Goal: Answer question/provide support: Share knowledge or assist other users

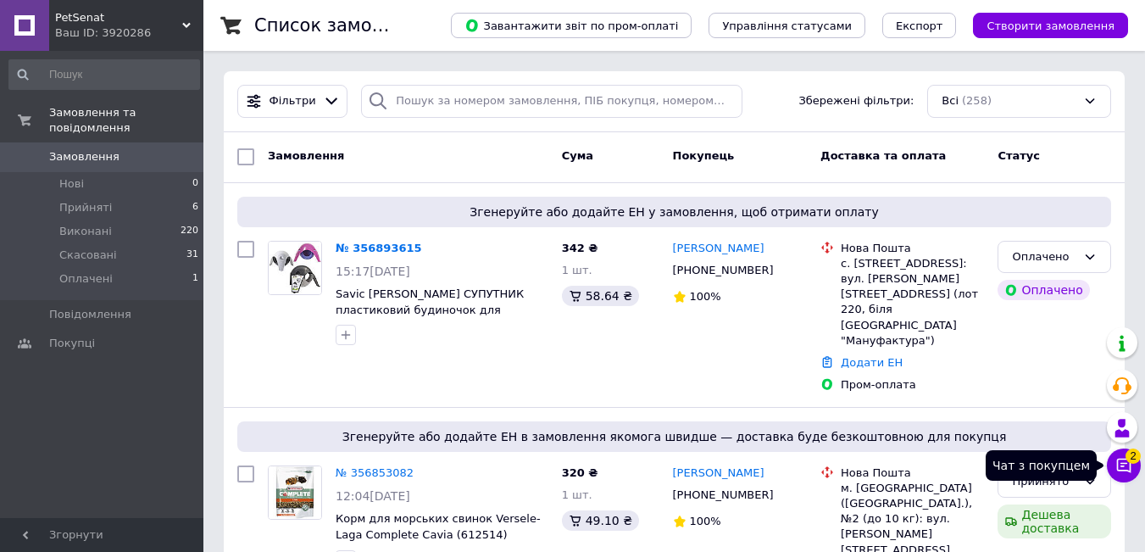
click at [1122, 458] on icon at bounding box center [1124, 465] width 17 height 17
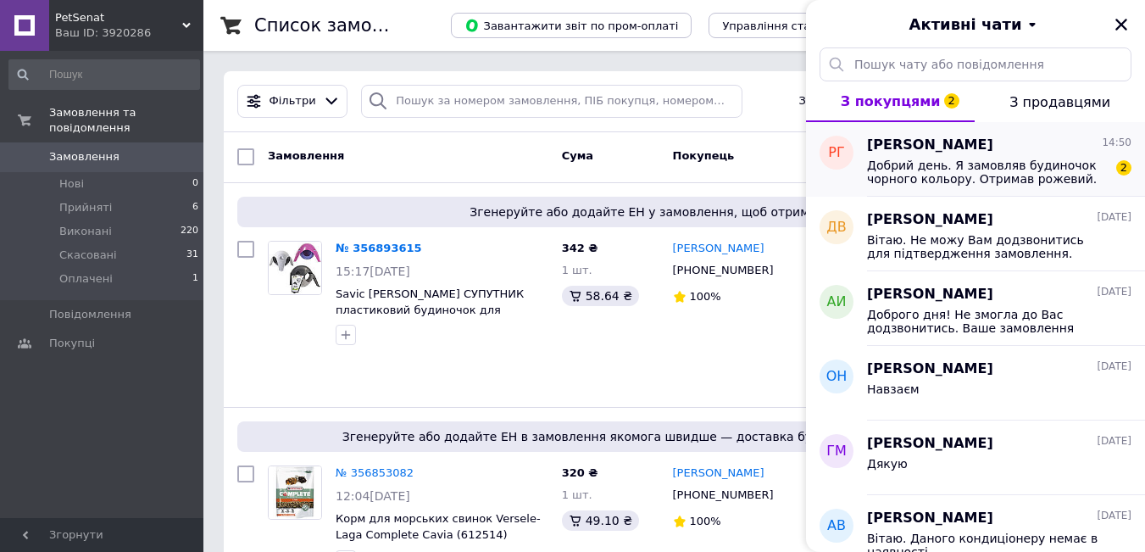
click at [981, 165] on span "Добрий день. Я замовляв будиночок чорного кольору. Отримав рожевий. Хочу поверн…" at bounding box center [987, 172] width 241 height 27
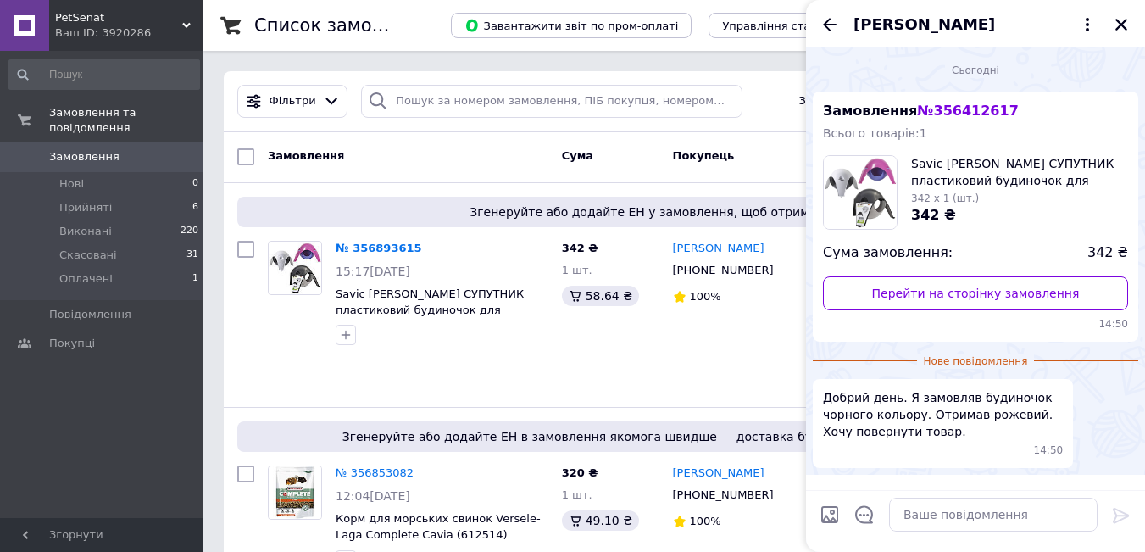
scroll to position [47, 0]
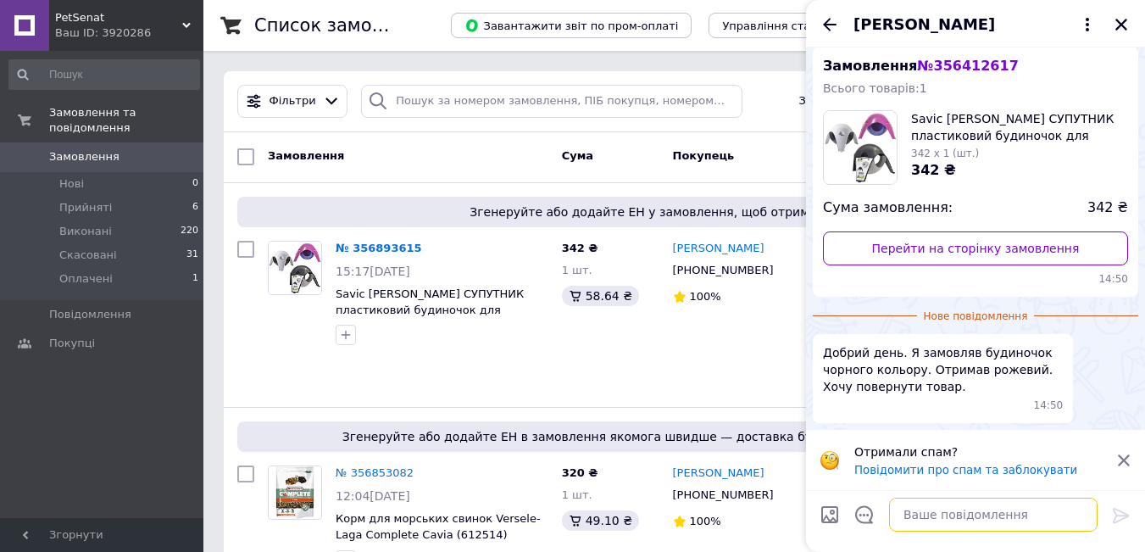
click at [921, 518] on textarea at bounding box center [993, 515] width 209 height 34
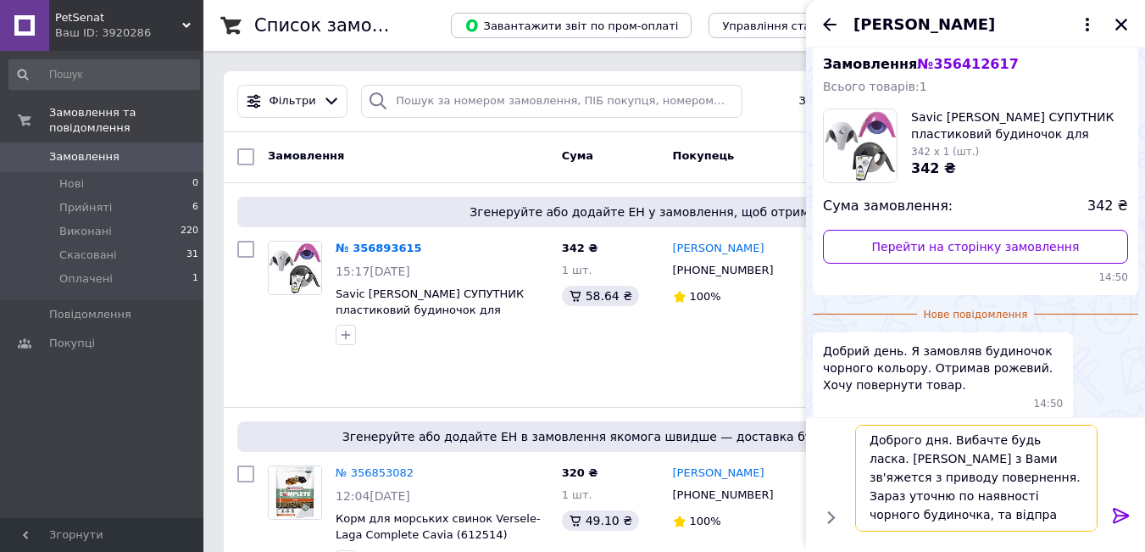
scroll to position [2, 0]
type textarea "Доброго дня. Вибачте будь ласка. Менеджер з Вами зв'яжется з приводу повернення…"
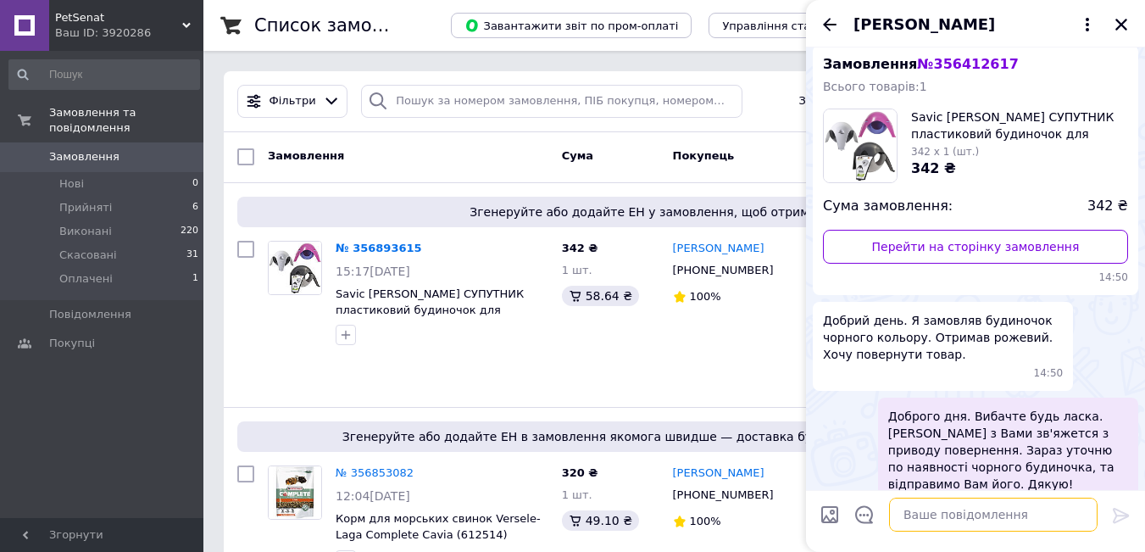
scroll to position [84, 0]
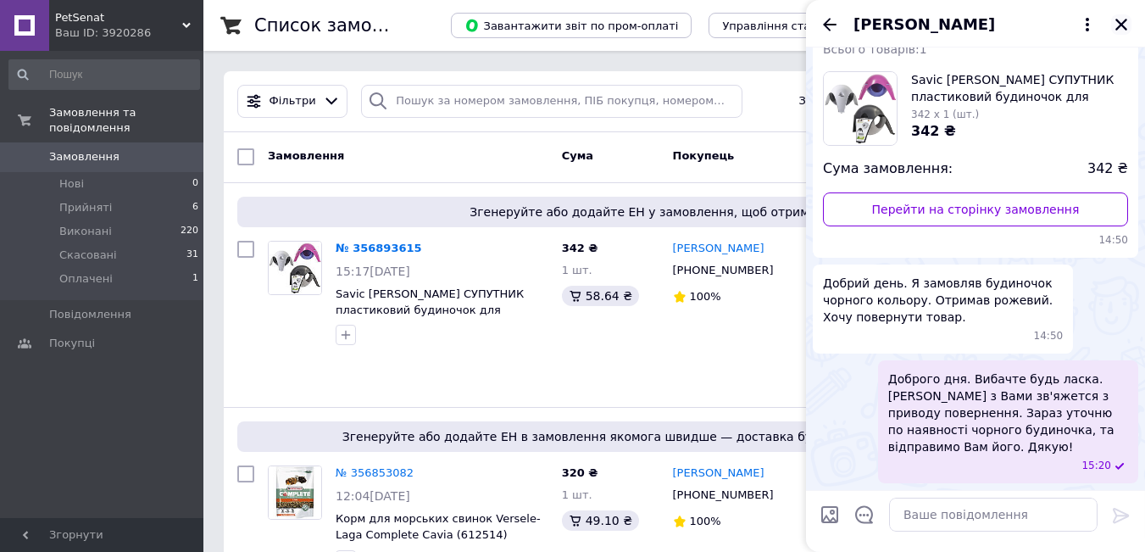
click at [1122, 31] on icon "Закрити" at bounding box center [1121, 24] width 15 height 15
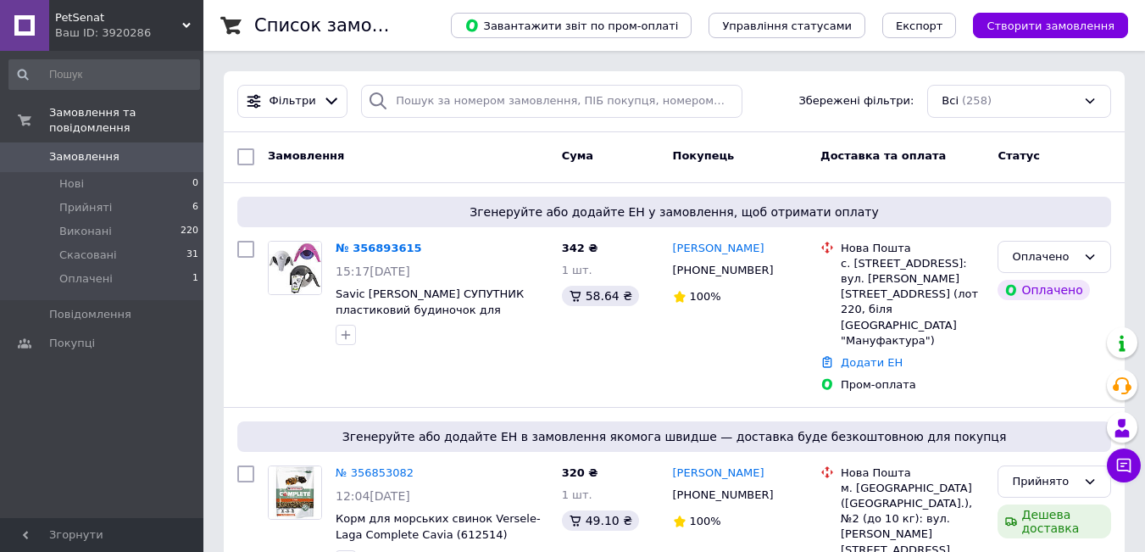
click at [99, 149] on span "Замовлення" at bounding box center [84, 156] width 70 height 15
click at [720, 248] on link "[PERSON_NAME]" at bounding box center [719, 249] width 92 height 16
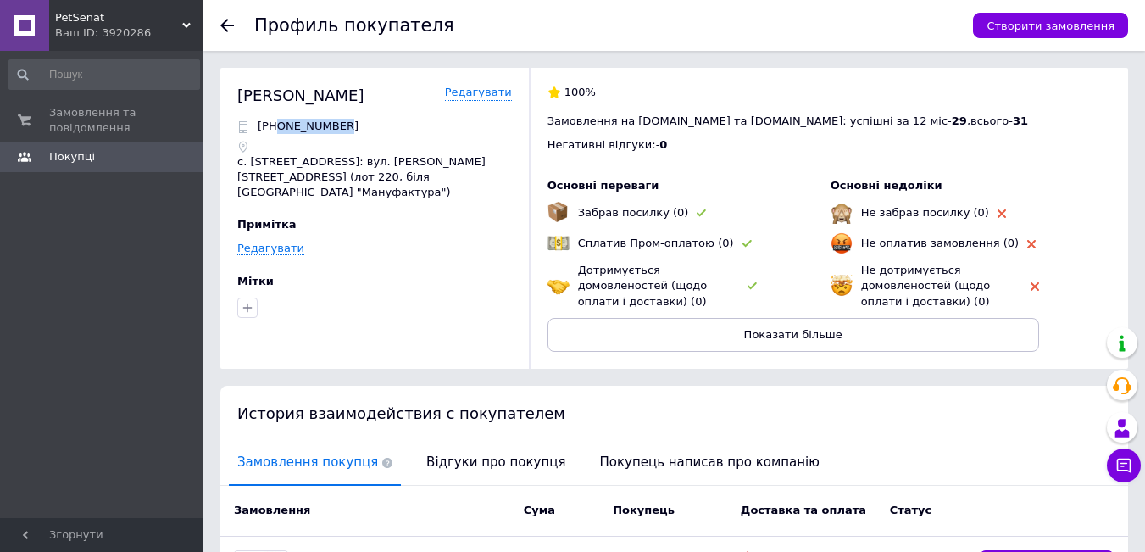
drag, startPoint x: 277, startPoint y: 123, endPoint x: 385, endPoint y: 122, distance: 107.7
click at [385, 122] on div "[PHONE_NUMBER]" at bounding box center [374, 126] width 275 height 15
copy p "0675866534"
drag, startPoint x: 240, startPoint y: 93, endPoint x: 363, endPoint y: 93, distance: 122.9
click at [363, 93] on div "Єрьоміна Вікторія" at bounding box center [300, 95] width 127 height 21
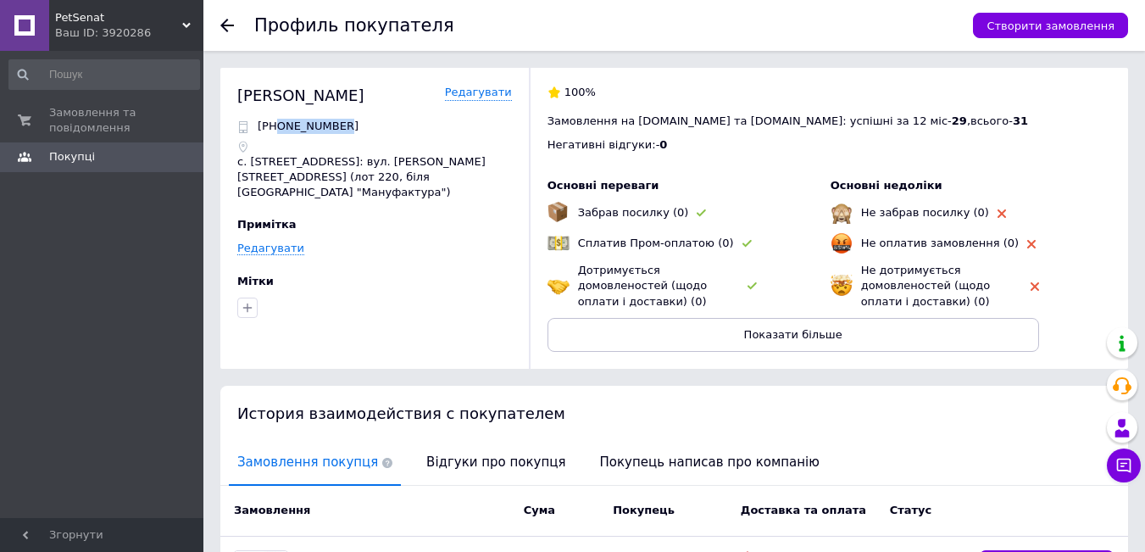
copy div "Єрьоміна Вікторія"
click at [237, 163] on div "Єрьоміна Вікторія Редагувати +380675866534 с. Ходосівка, №1: вул. Березова, 2 (…" at bounding box center [674, 218] width 908 height 301
drag, startPoint x: 239, startPoint y: 163, endPoint x: 320, endPoint y: 164, distance: 81.4
click at [320, 164] on p "с. [STREET_ADDRESS]: вул. [PERSON_NAME][STREET_ADDRESS] (лот 220, біля [GEOGRAP…" at bounding box center [374, 177] width 275 height 47
copy p "с. Ходосівка, №1"
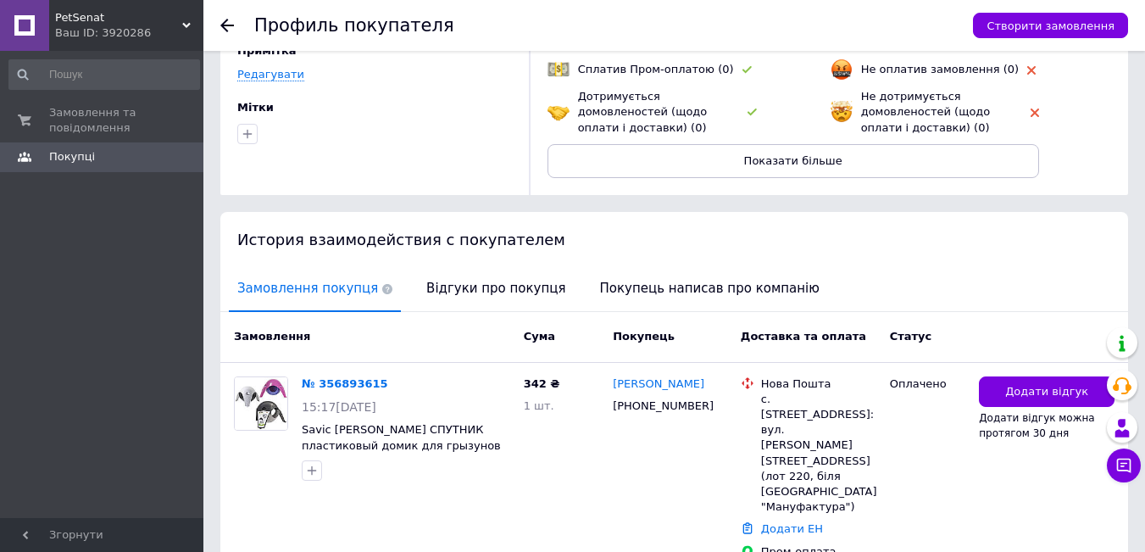
scroll to position [201, 0]
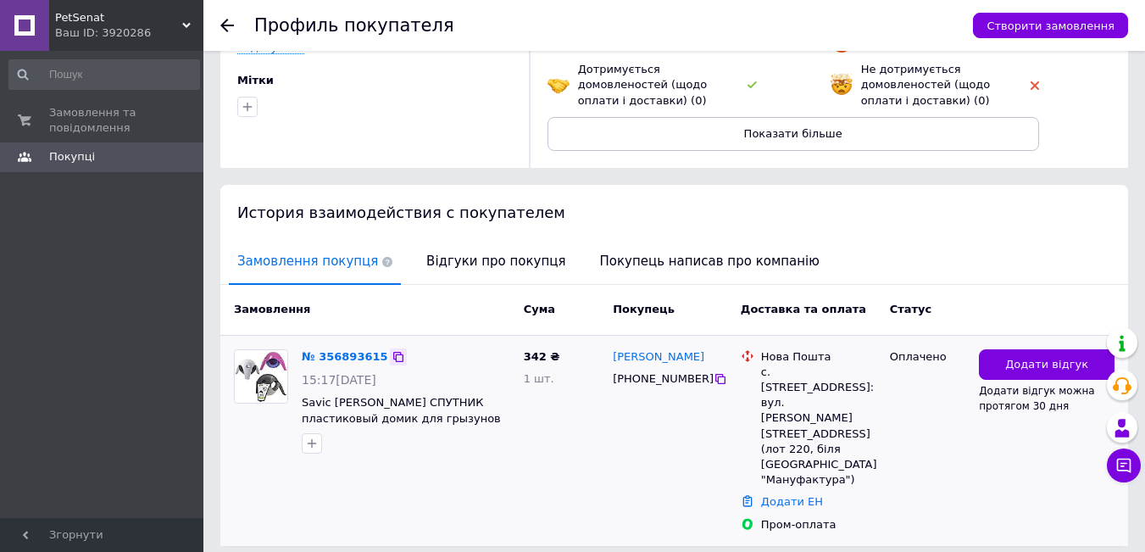
click at [392, 353] on icon at bounding box center [399, 357] width 14 height 14
click at [359, 360] on link "№ 356893615" at bounding box center [345, 356] width 86 height 13
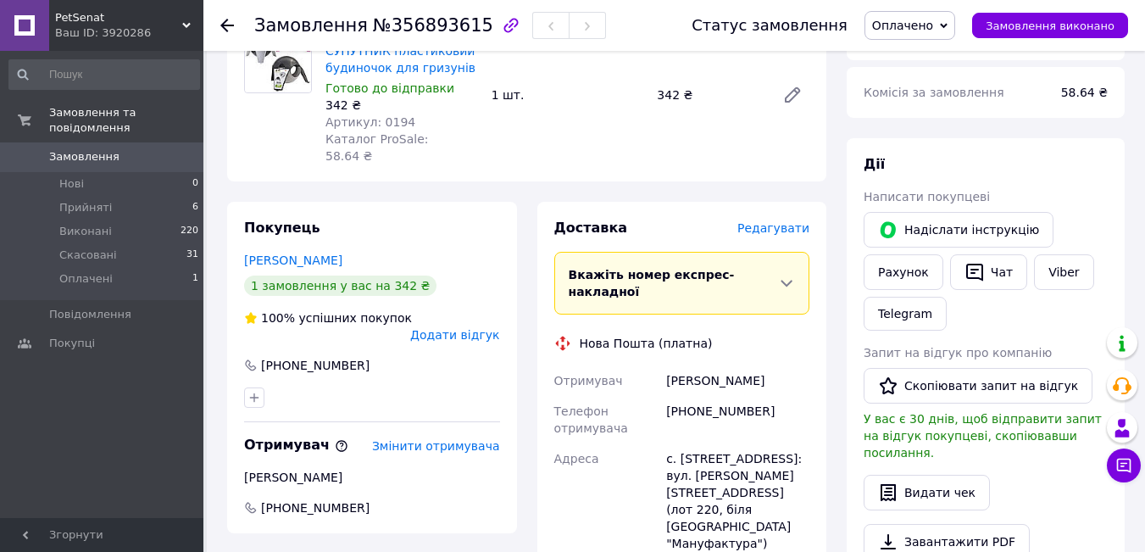
scroll to position [142, 0]
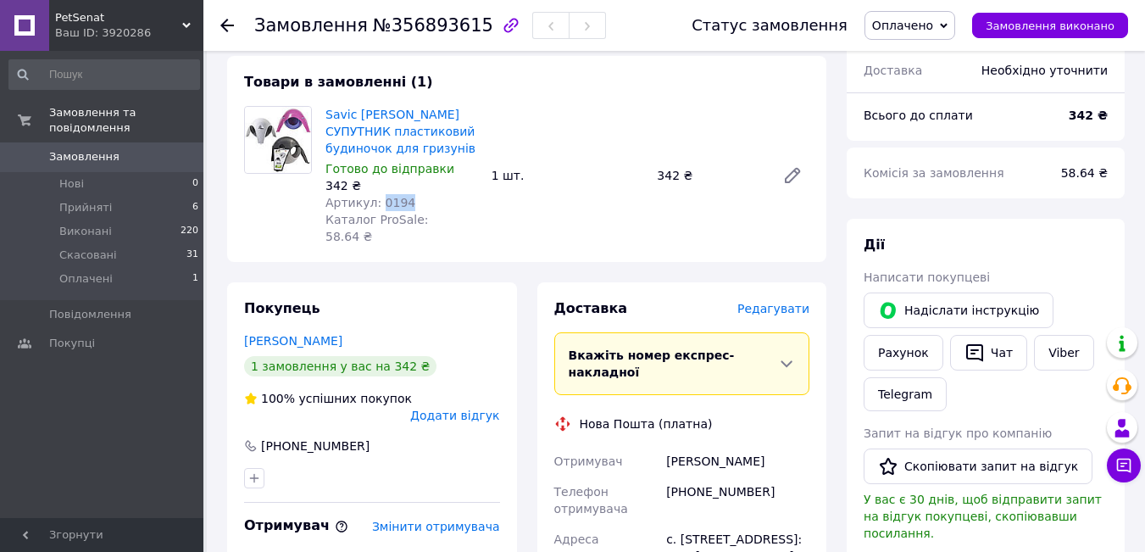
drag, startPoint x: 376, startPoint y: 197, endPoint x: 406, endPoint y: 198, distance: 30.5
click at [406, 197] on div "Артикул: 0194" at bounding box center [402, 202] width 153 height 17
copy span "0194"
click at [1128, 461] on icon at bounding box center [1124, 465] width 17 height 17
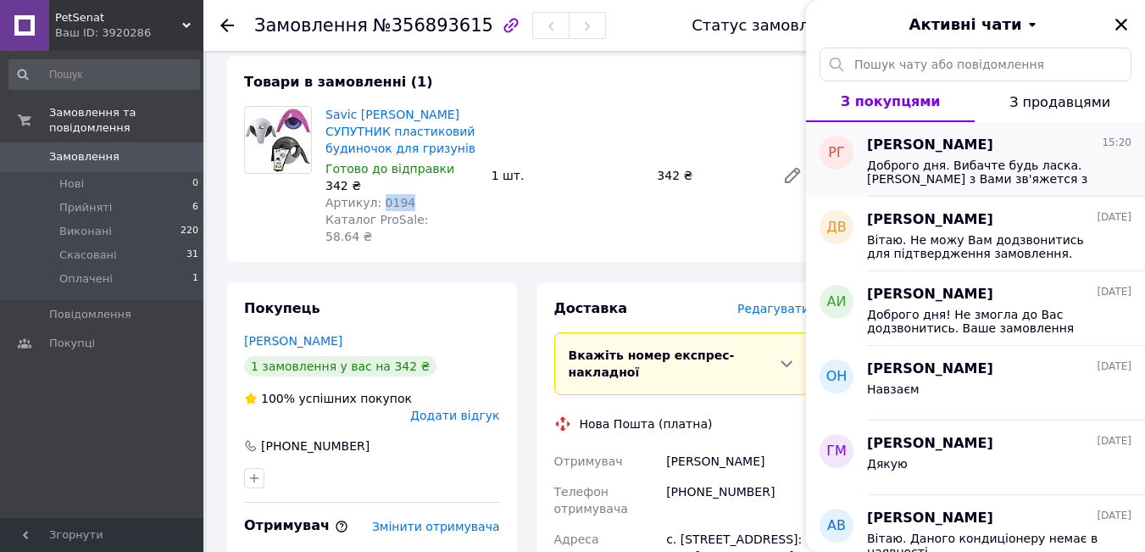
click at [960, 176] on span "Доброго дня. Вибачте будь ласка. Менеджер з Вами зв'яжется з приводу повернення…" at bounding box center [987, 172] width 241 height 27
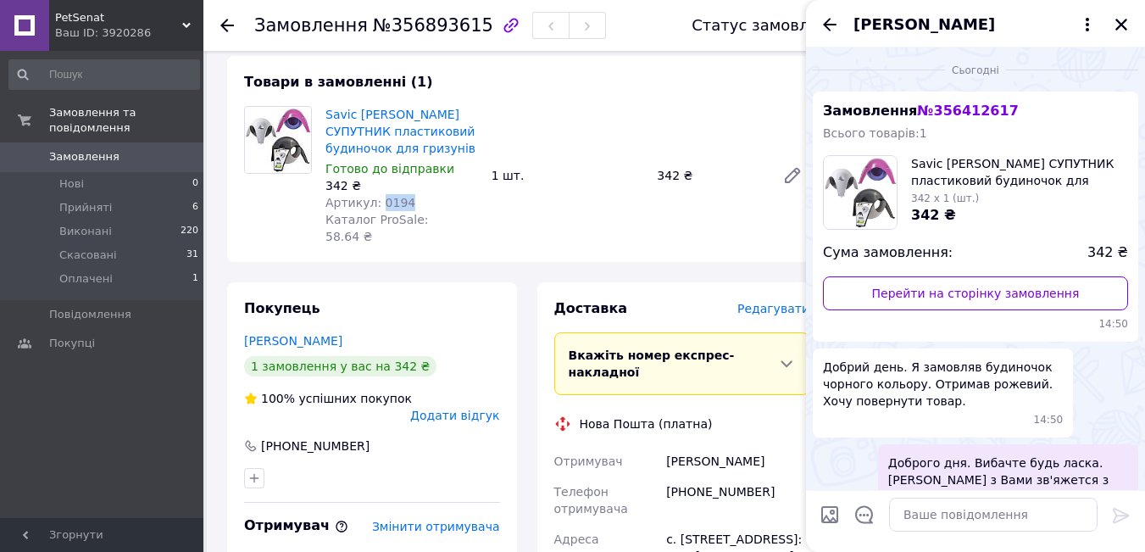
scroll to position [84, 0]
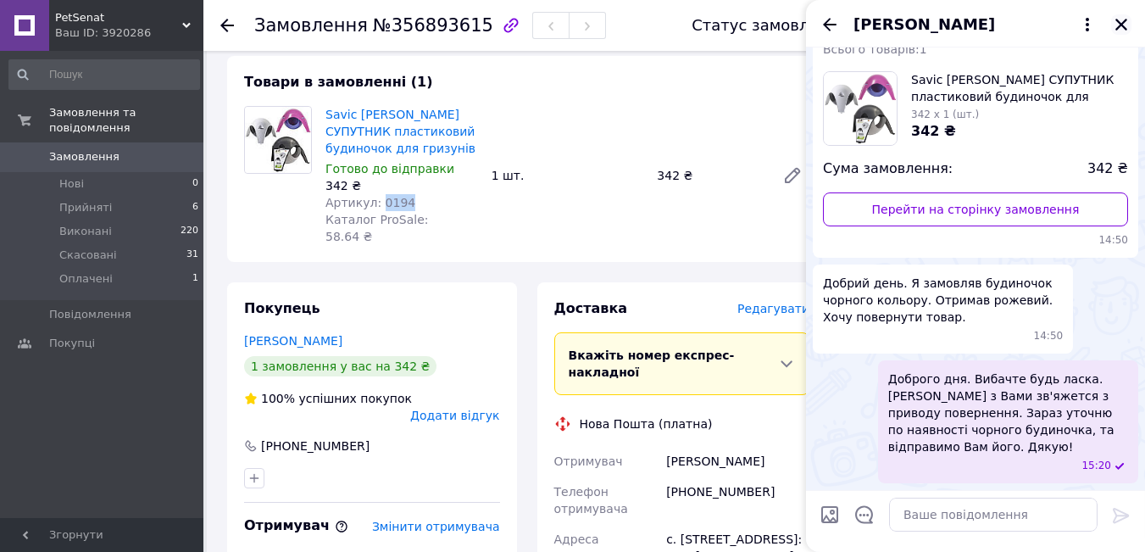
click at [1126, 21] on icon "Закрити" at bounding box center [1122, 25] width 12 height 12
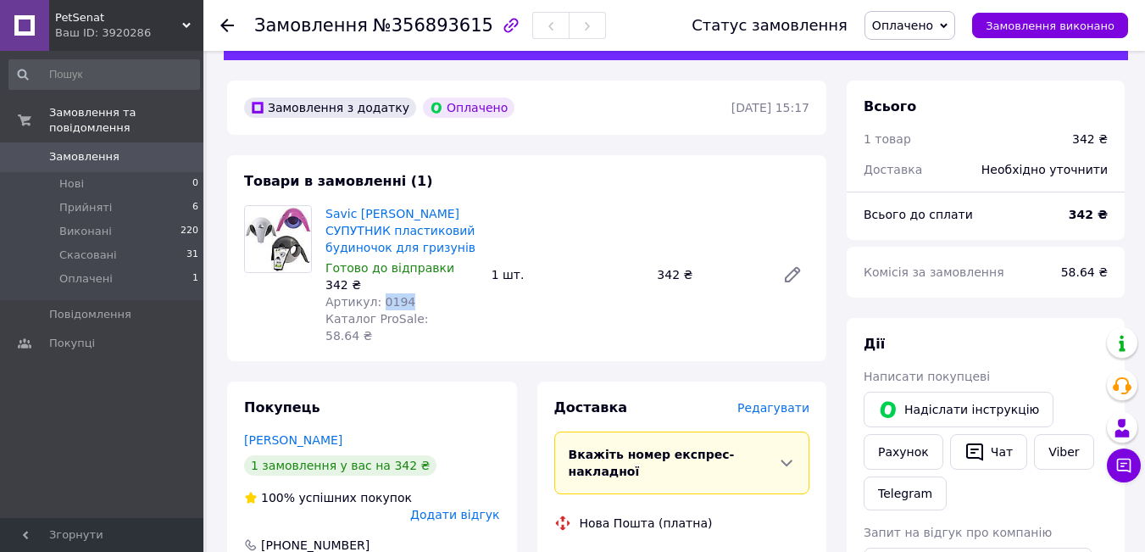
scroll to position [0, 0]
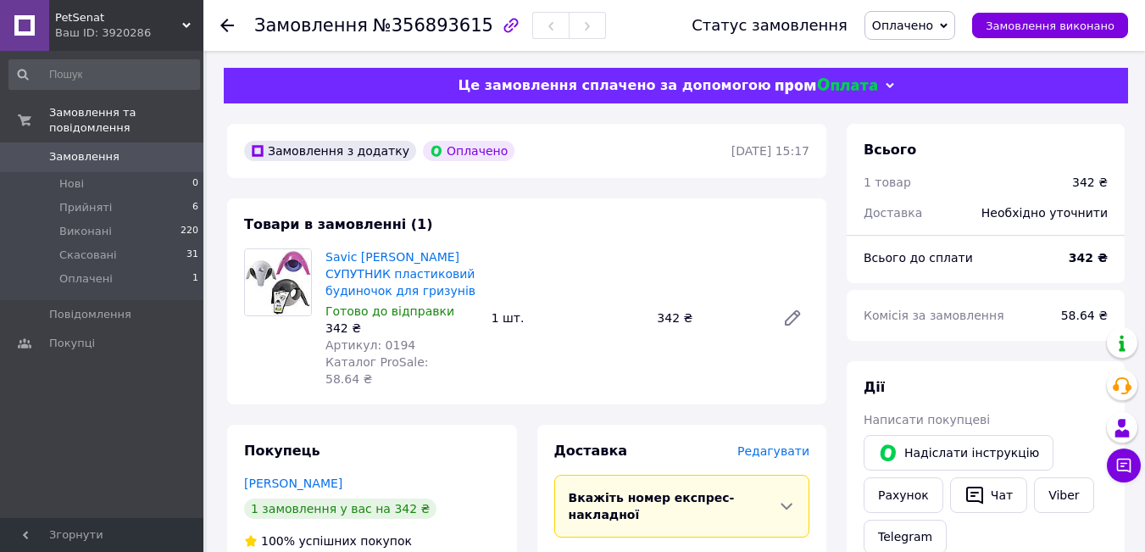
click at [232, 28] on icon at bounding box center [227, 26] width 14 height 14
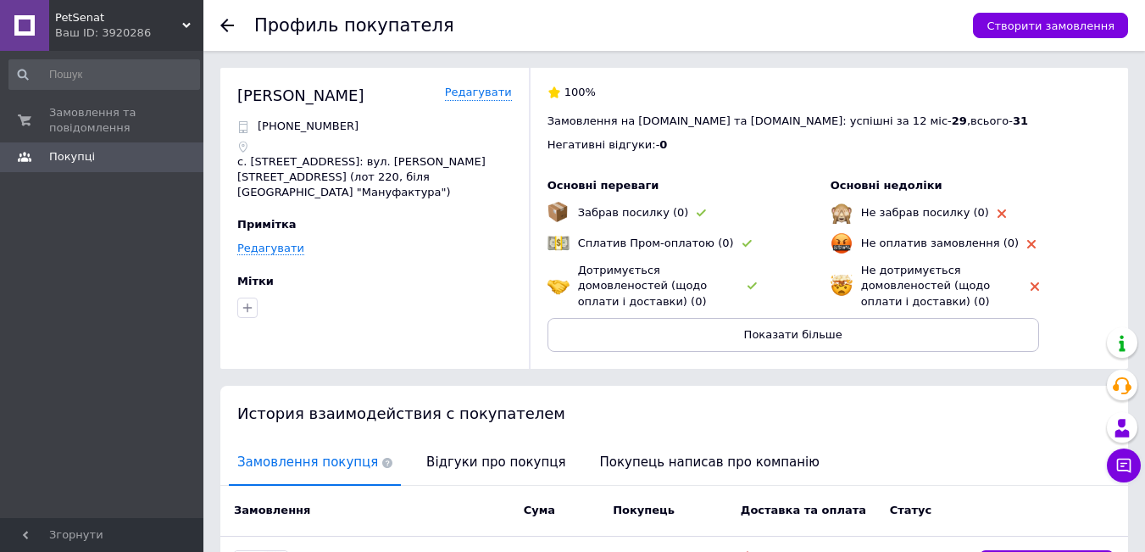
click at [228, 22] on icon at bounding box center [227, 26] width 14 height 14
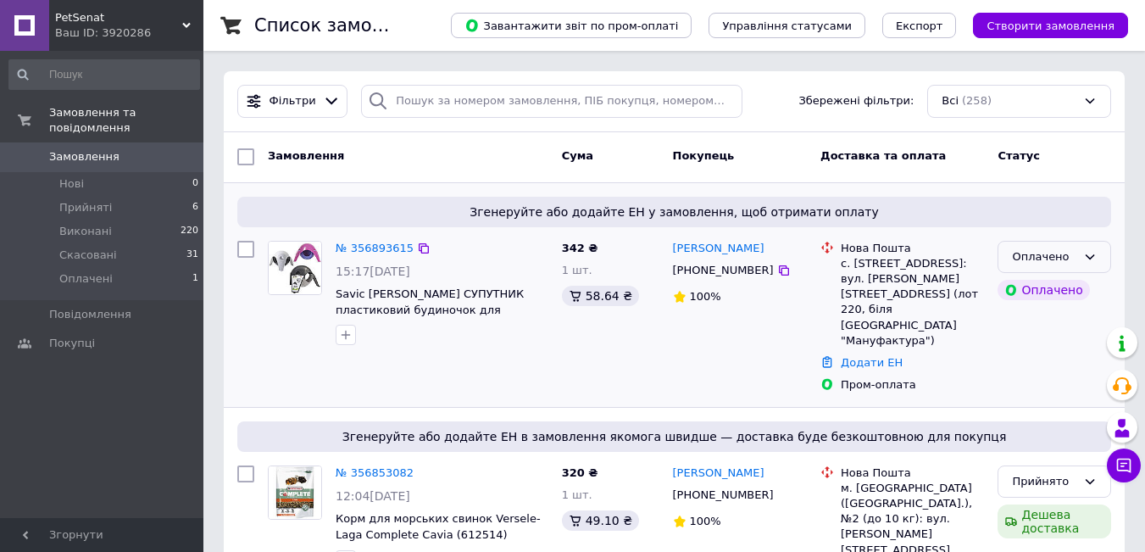
click at [1098, 257] on div "Оплачено" at bounding box center [1055, 257] width 114 height 33
click at [1054, 285] on li "Прийнято" at bounding box center [1055, 291] width 112 height 31
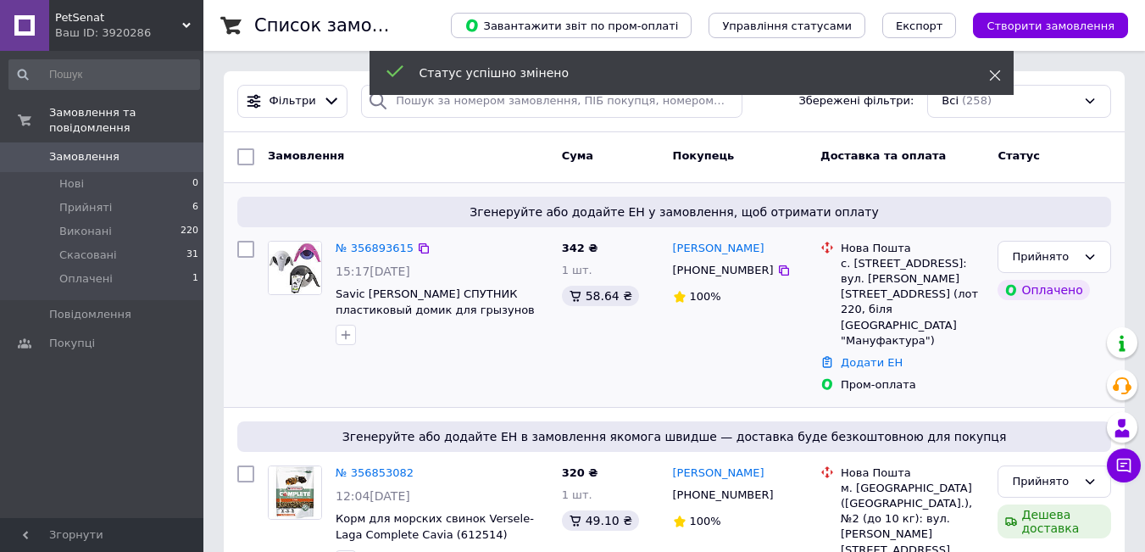
click at [999, 73] on icon at bounding box center [995, 76] width 12 height 12
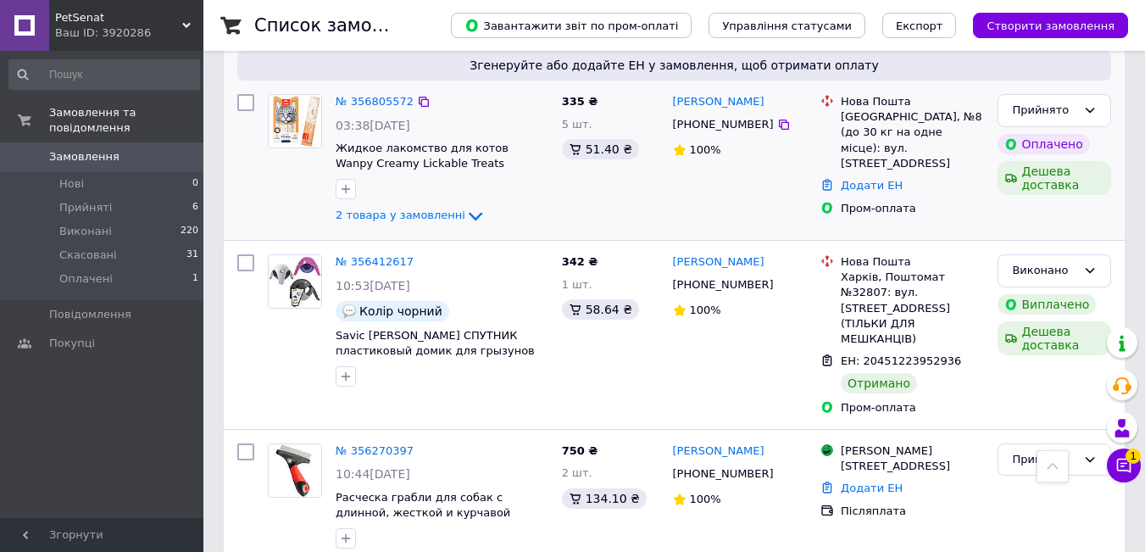
scroll to position [593, 0]
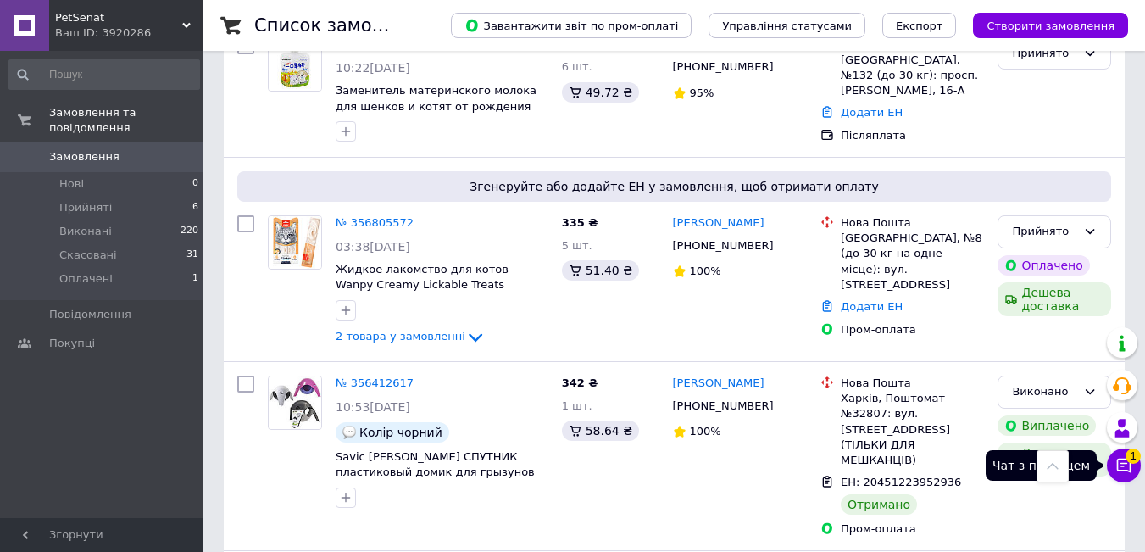
click at [1124, 462] on icon at bounding box center [1124, 465] width 17 height 17
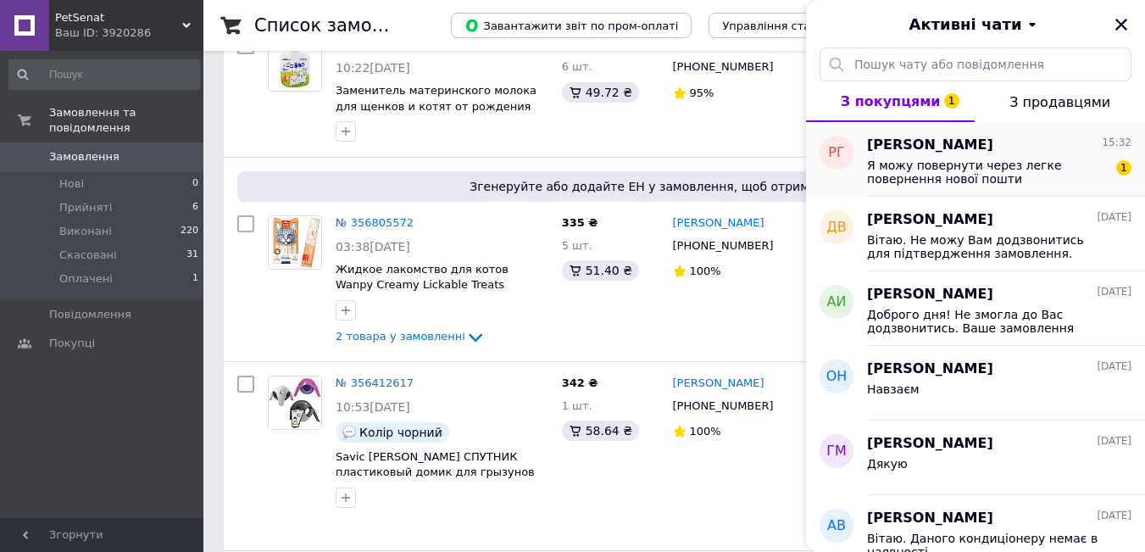
click at [959, 152] on span "[PERSON_NAME]" at bounding box center [930, 145] width 126 height 19
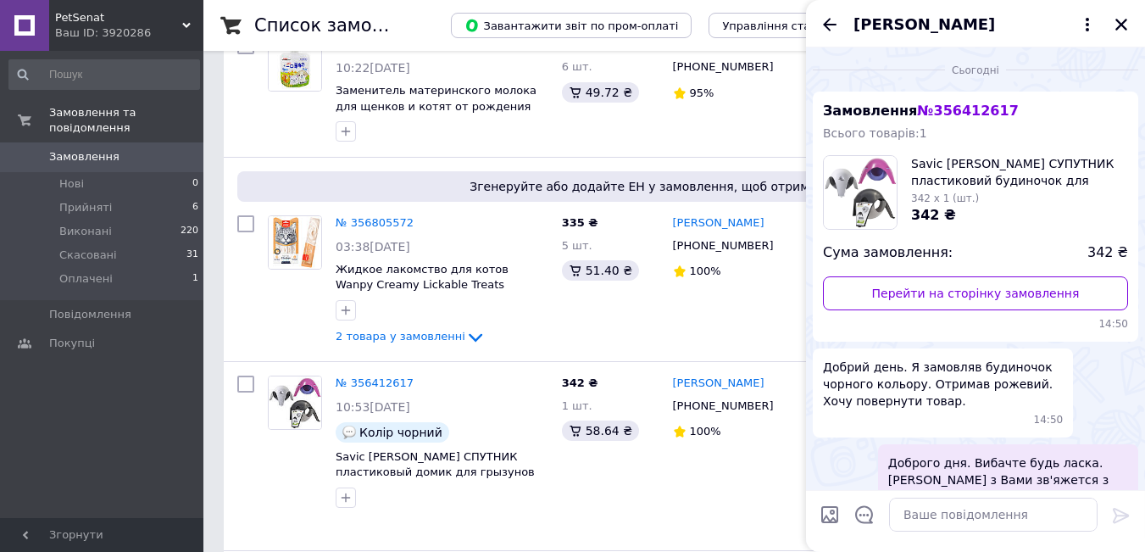
scroll to position [193, 0]
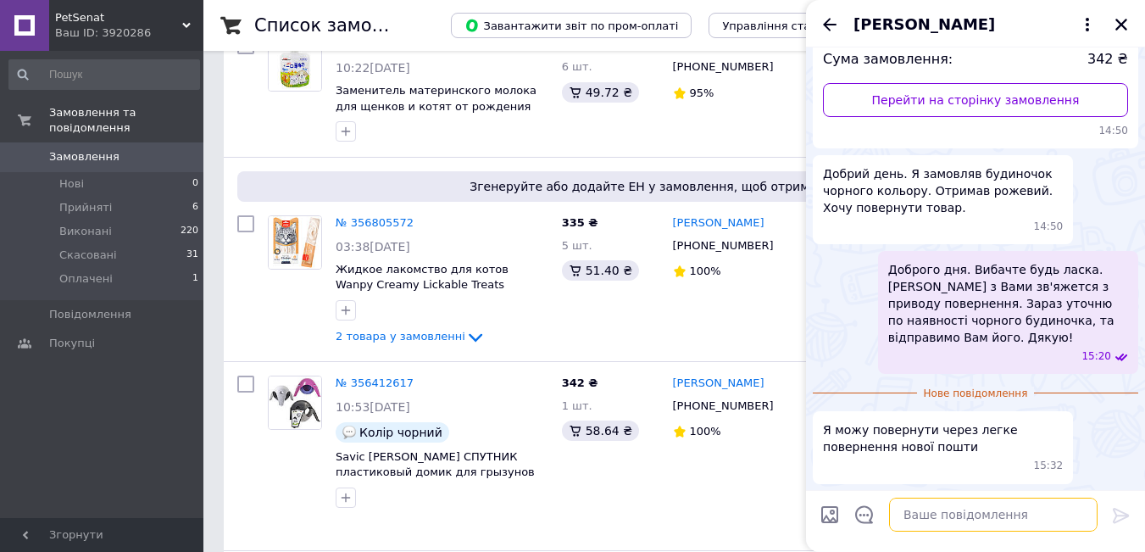
click at [929, 519] on textarea at bounding box center [993, 515] width 209 height 34
type textarea "Б"
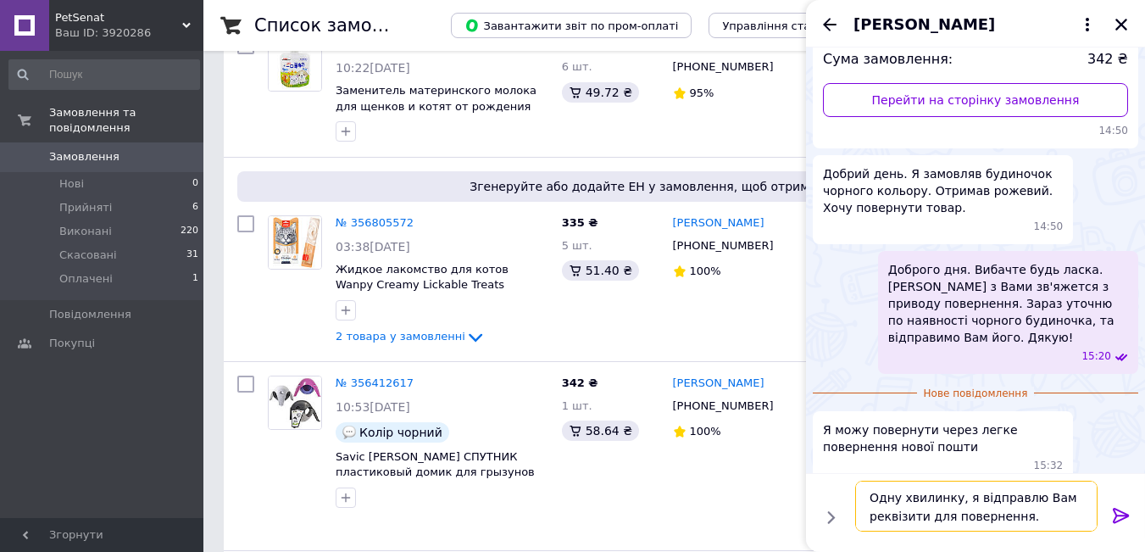
type textarea "Одну хвилинку, я відправлю Вам реквізити для повернення."
click at [1126, 511] on icon at bounding box center [1121, 515] width 20 height 20
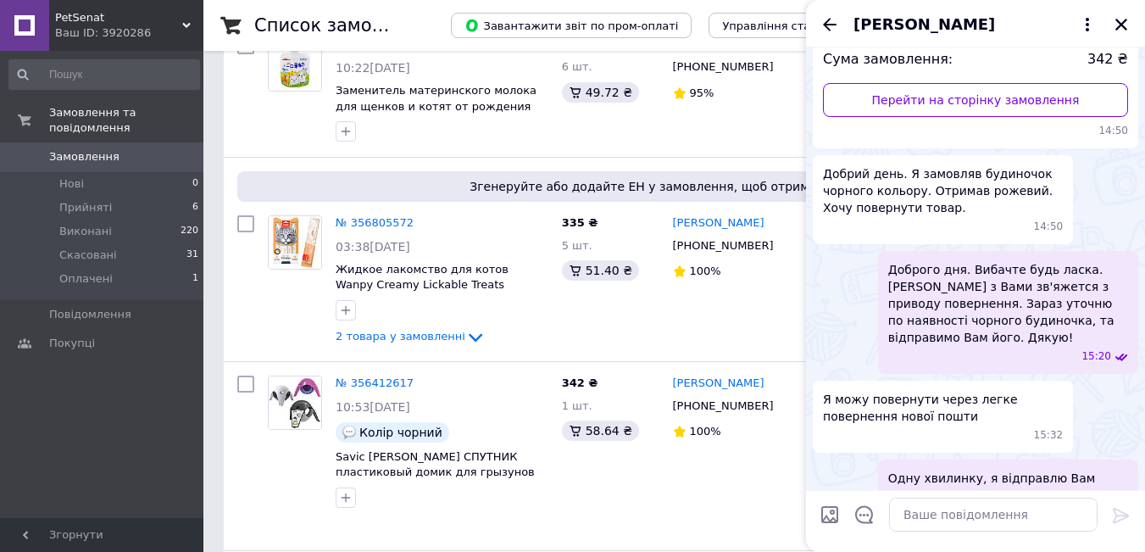
scroll to position [242, 0]
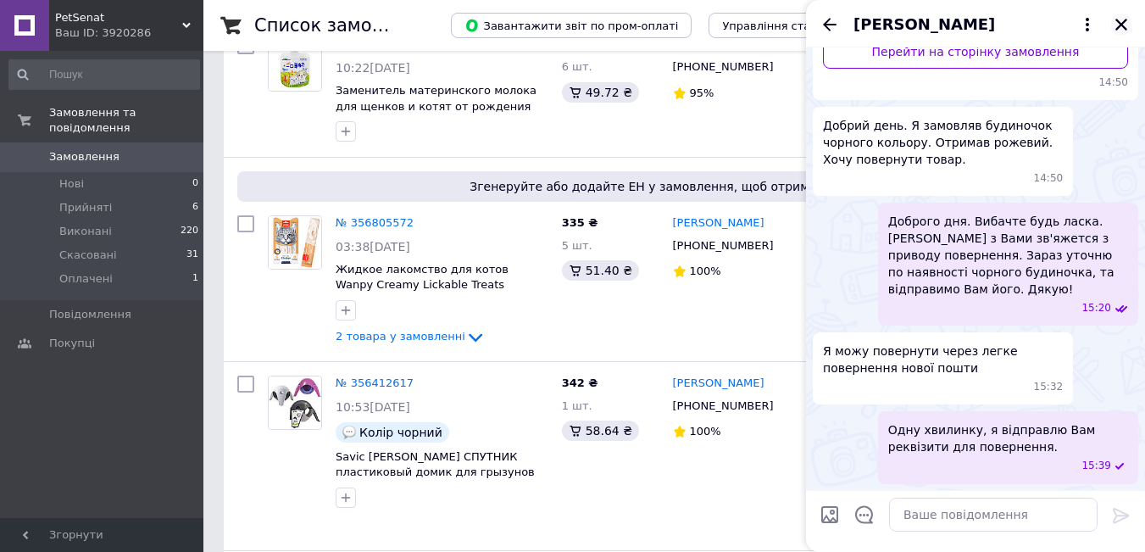
click at [1125, 19] on icon "Закрити" at bounding box center [1121, 24] width 15 height 15
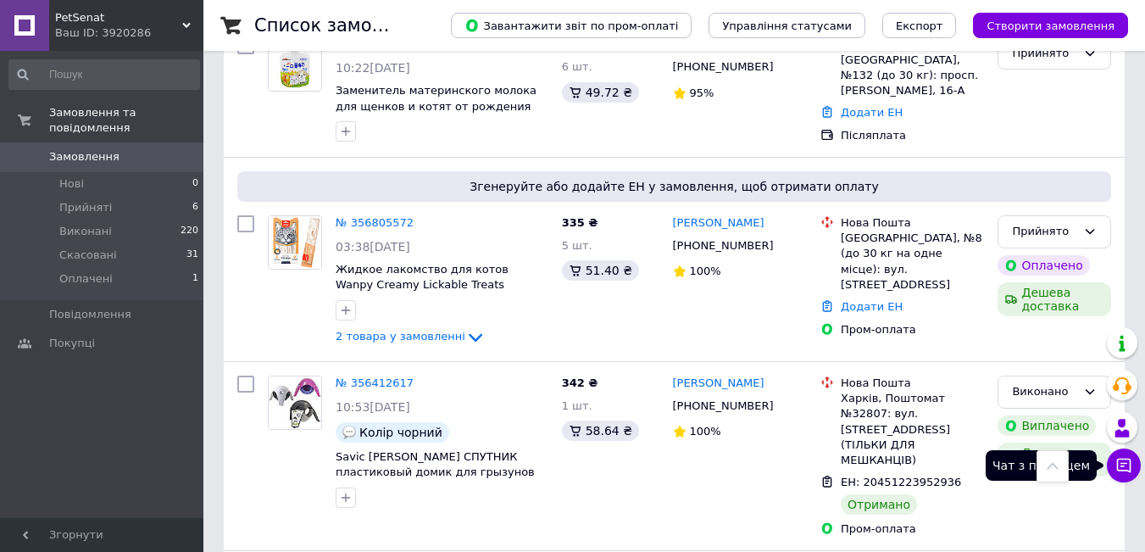
click at [1136, 459] on button "Чат з покупцем" at bounding box center [1124, 465] width 34 height 34
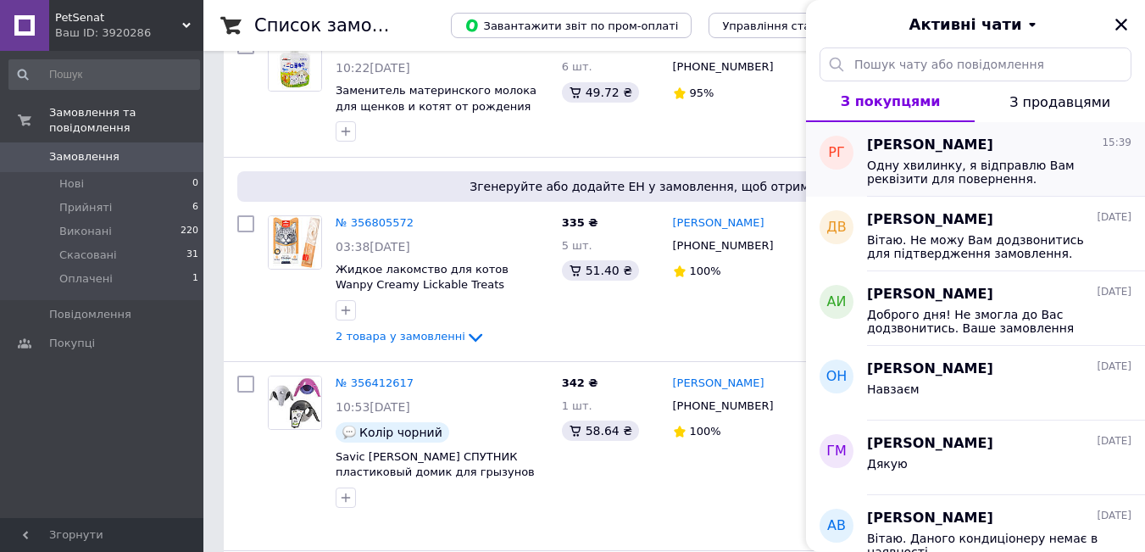
click at [955, 159] on span "Одну хвилинку, я відправлю Вам реквізити для повернення." at bounding box center [987, 172] width 241 height 27
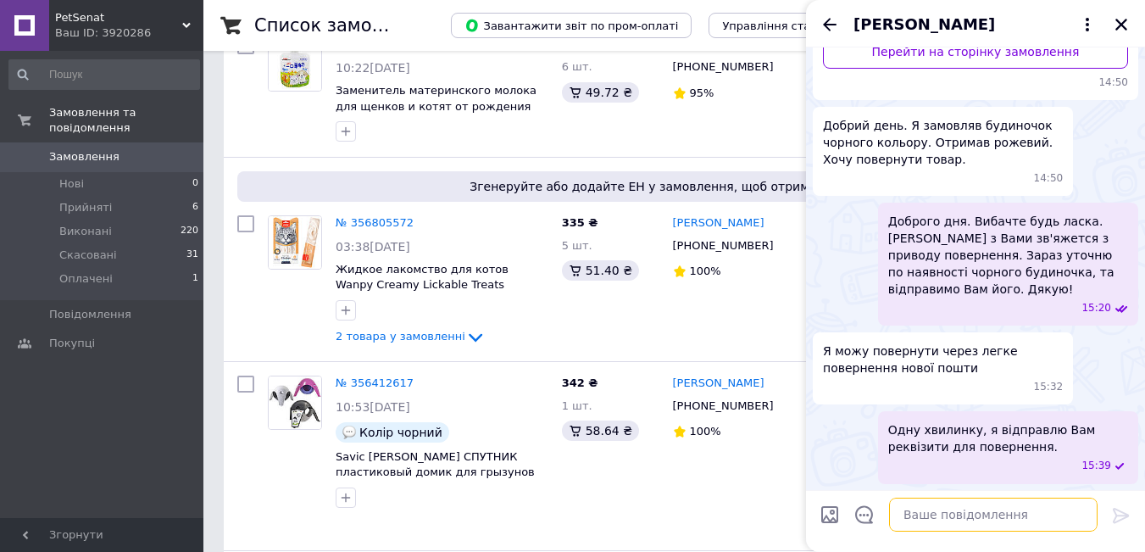
paste textarea "Геворкян Валерій Валерійович 0503309208 Вишневе відділення 1 ЄДРПОУ 38804158 ТО…"
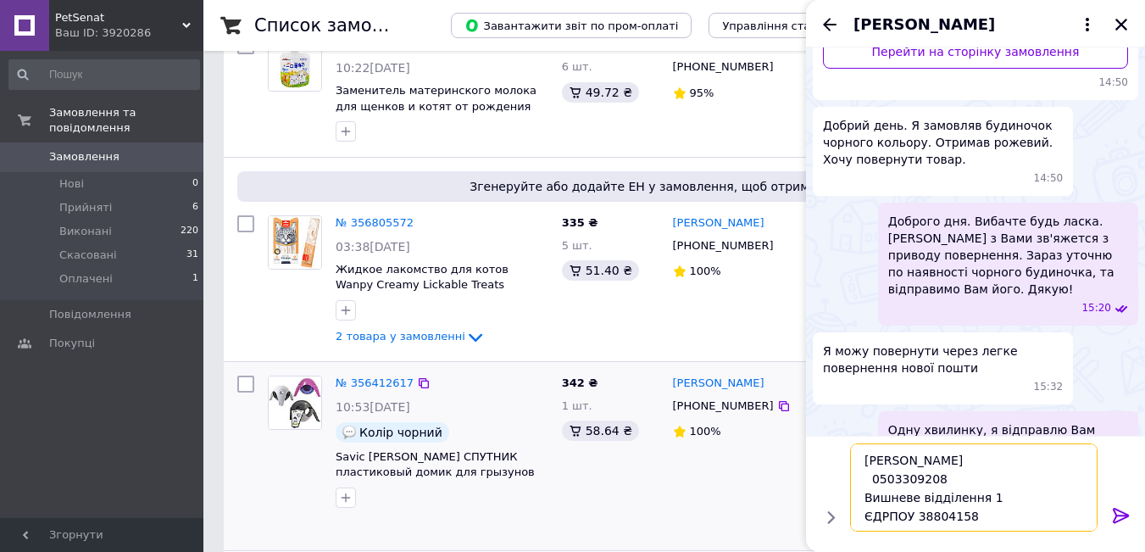
scroll to position [12, 0]
type textarea "Геворкян Валерій Валерійович 0503309208 Вишневе відділення 1 ЄДРПОУ 38804158 ТО…"
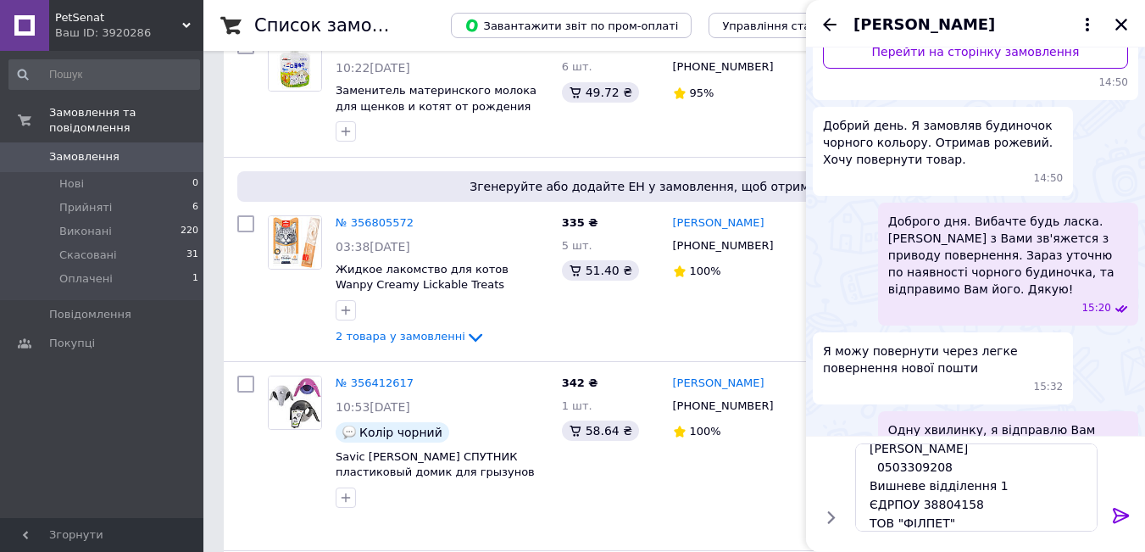
click at [1118, 504] on div at bounding box center [1122, 518] width 34 height 40
click at [1117, 511] on icon at bounding box center [1121, 515] width 20 height 20
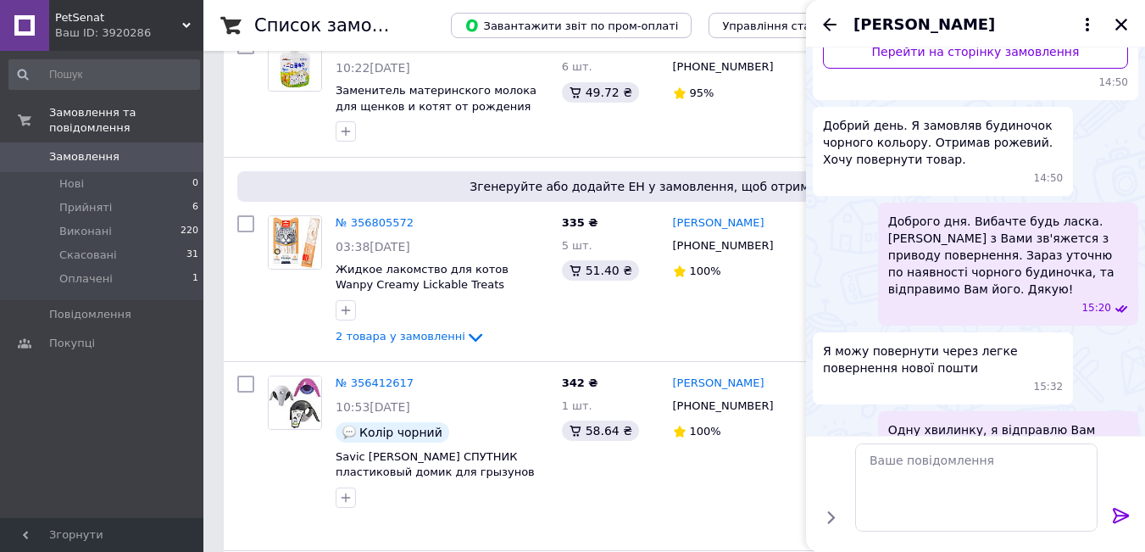
scroll to position [353, 0]
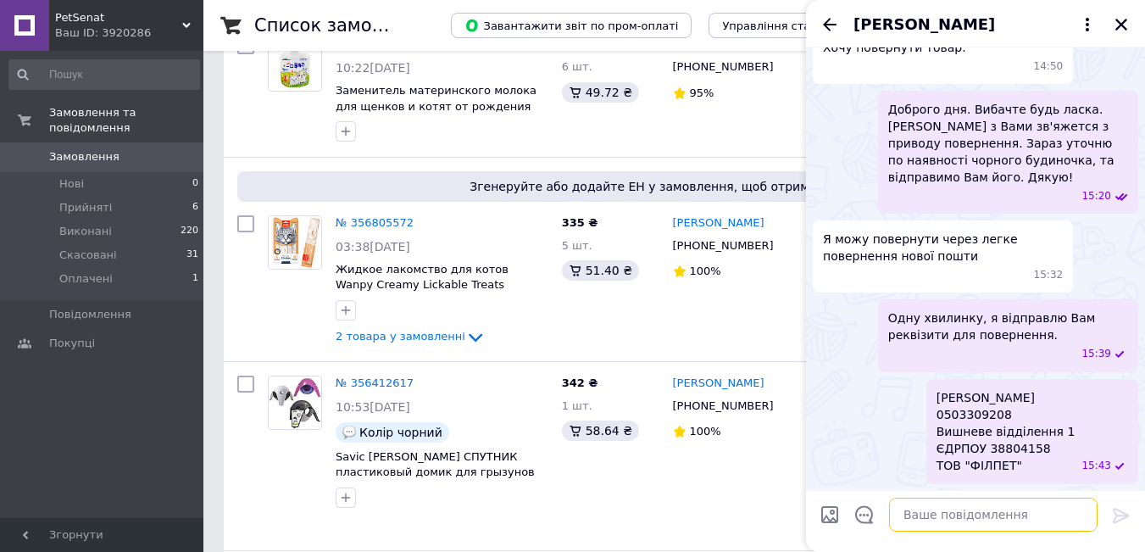
click at [921, 517] on textarea at bounding box center [993, 515] width 209 height 34
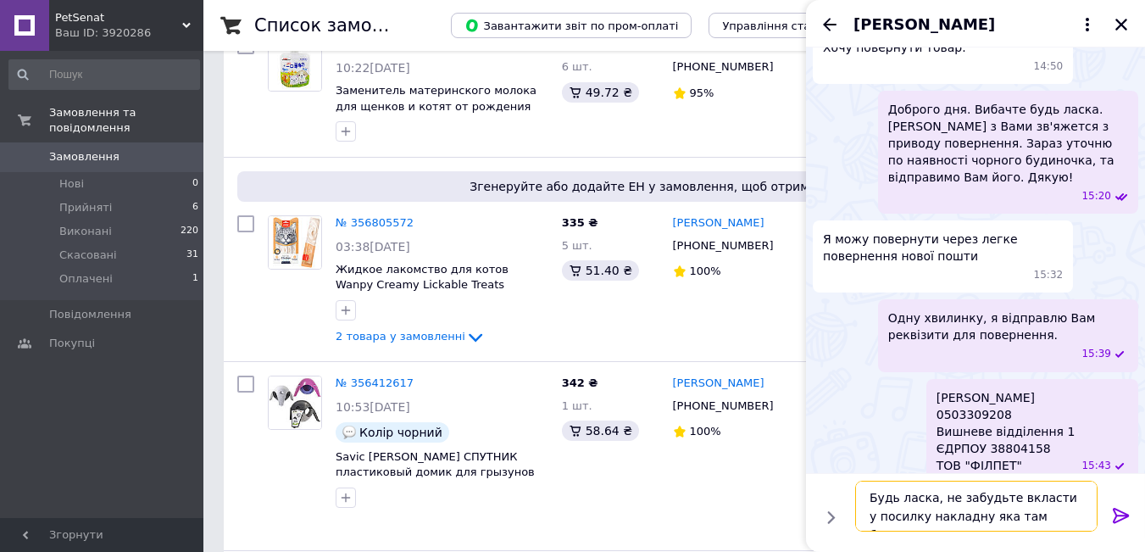
scroll to position [12, 0]
type textarea "Будь ласка, не забудьте вкласти у посилку накладну яка там була. Дякую."
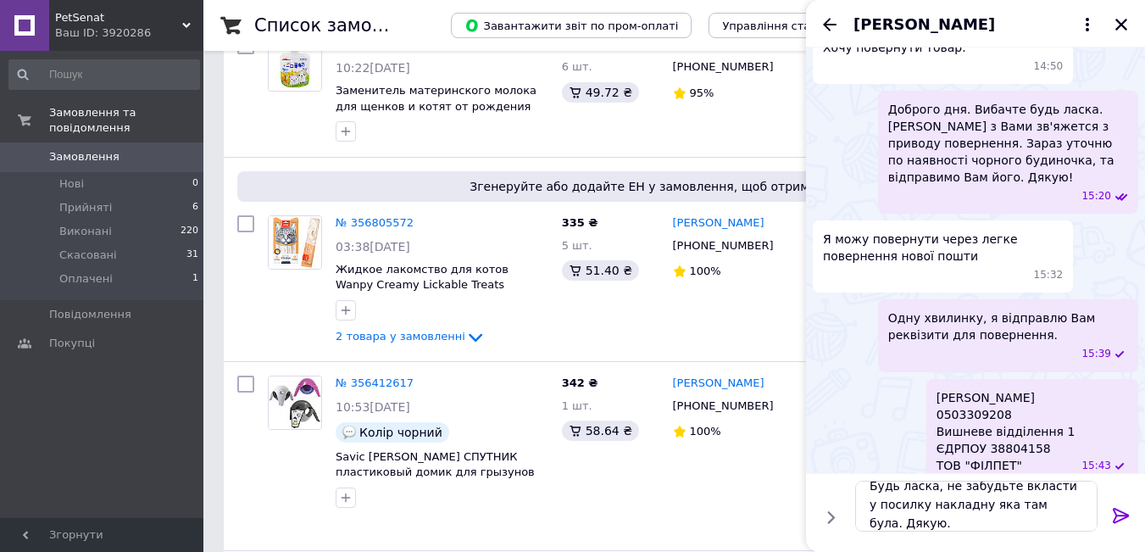
click at [1123, 512] on icon at bounding box center [1121, 515] width 16 height 15
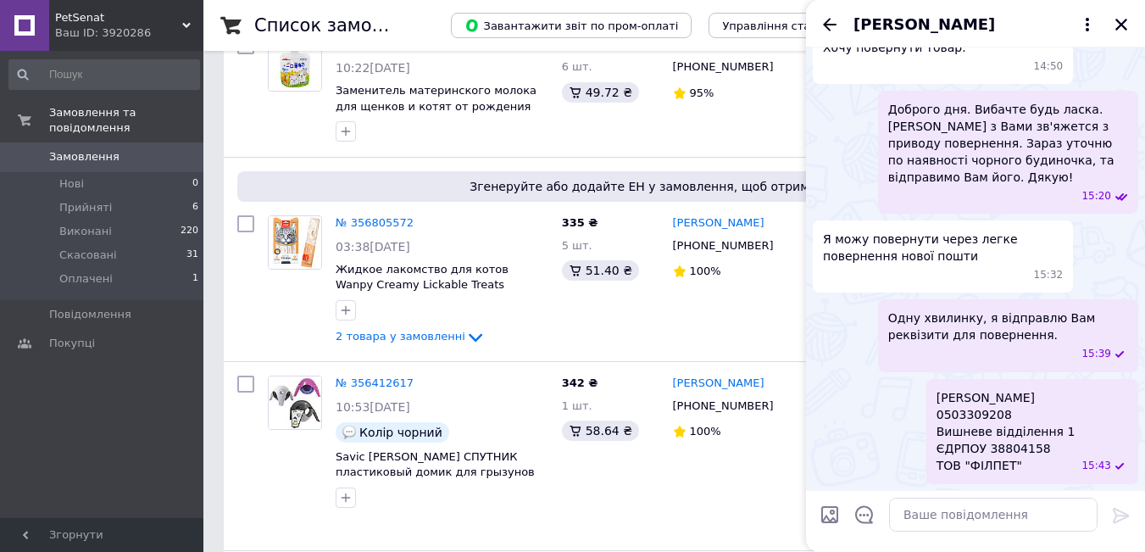
scroll to position [433, 0]
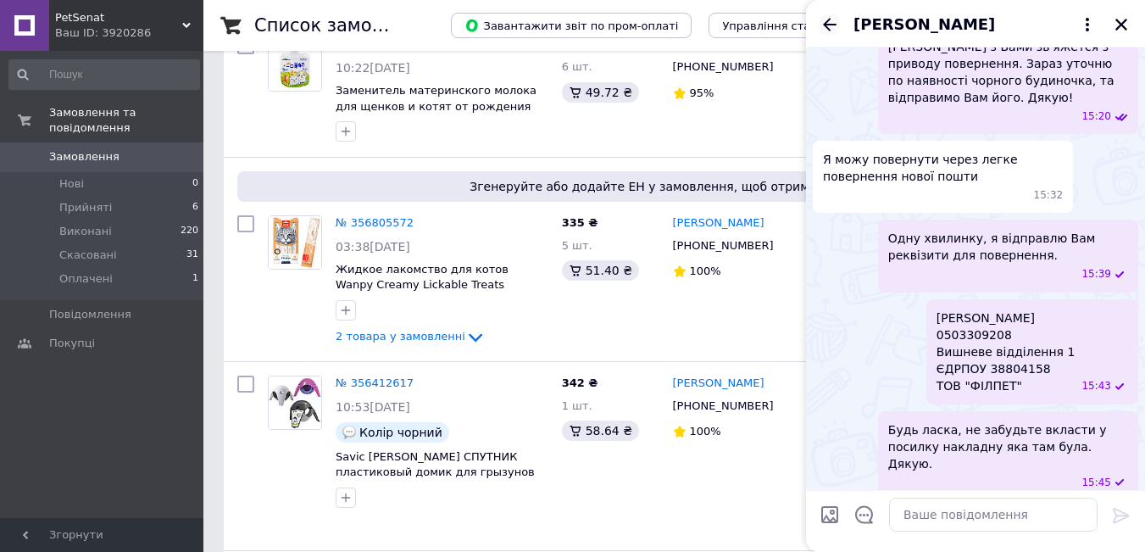
click at [826, 21] on icon "Назад" at bounding box center [830, 24] width 14 height 13
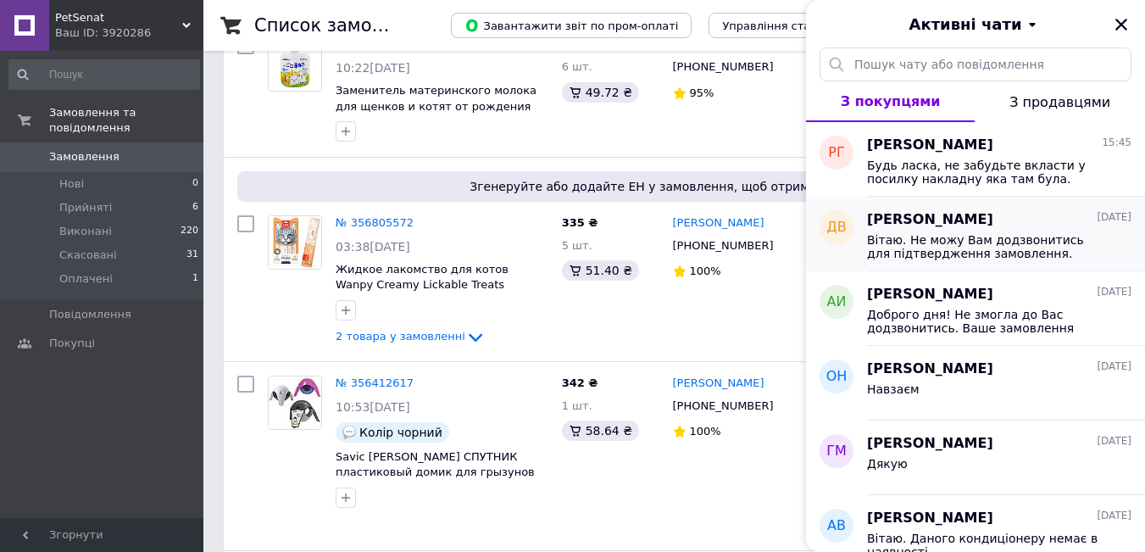
click at [1010, 240] on span "Вітаю. Не можу Вам додзвонитись для підтвердження замовлення. Підкажіть, чи акт…" at bounding box center [987, 246] width 241 height 27
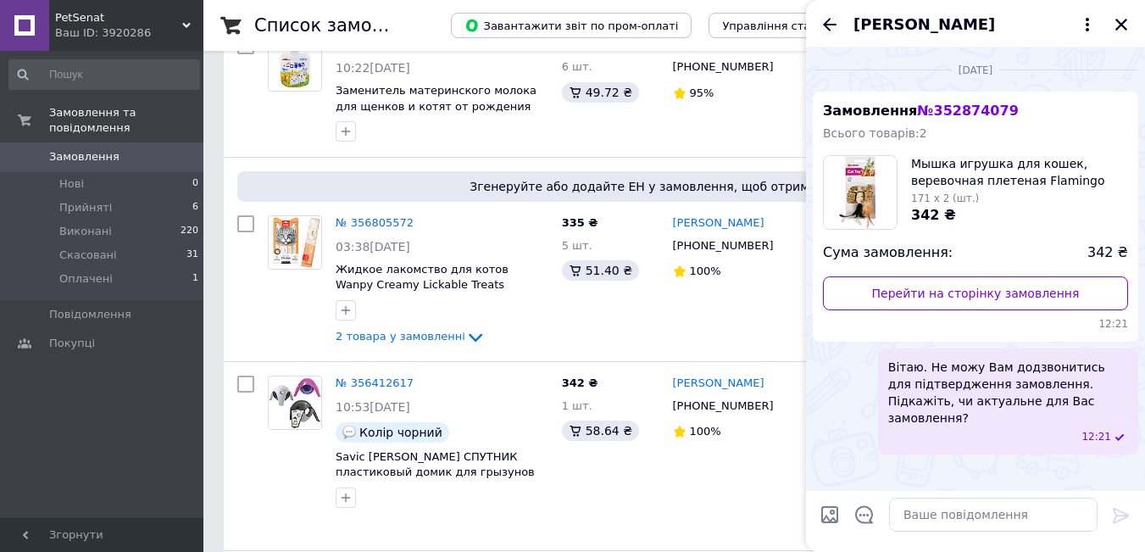
click at [830, 20] on icon "Назад" at bounding box center [830, 24] width 20 height 20
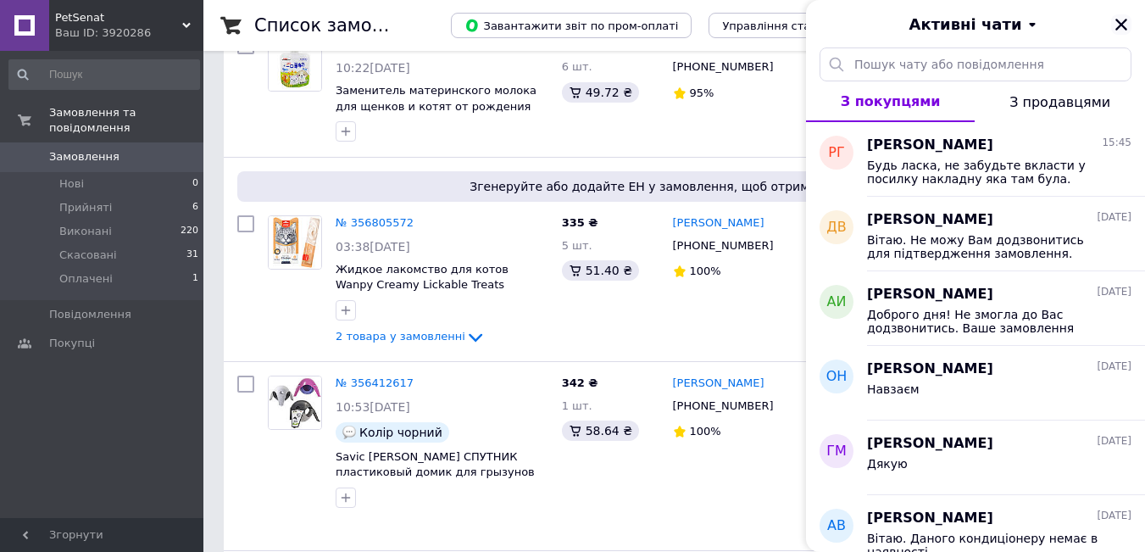
click at [1121, 22] on icon "Закрити" at bounding box center [1121, 24] width 15 height 15
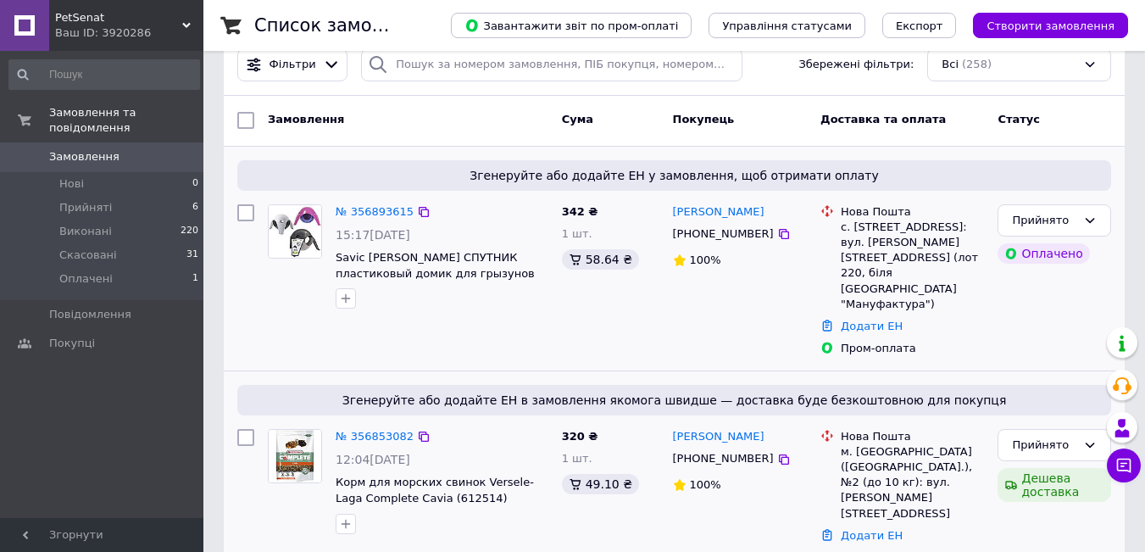
scroll to position [0, 0]
